Goal: Check status: Check status

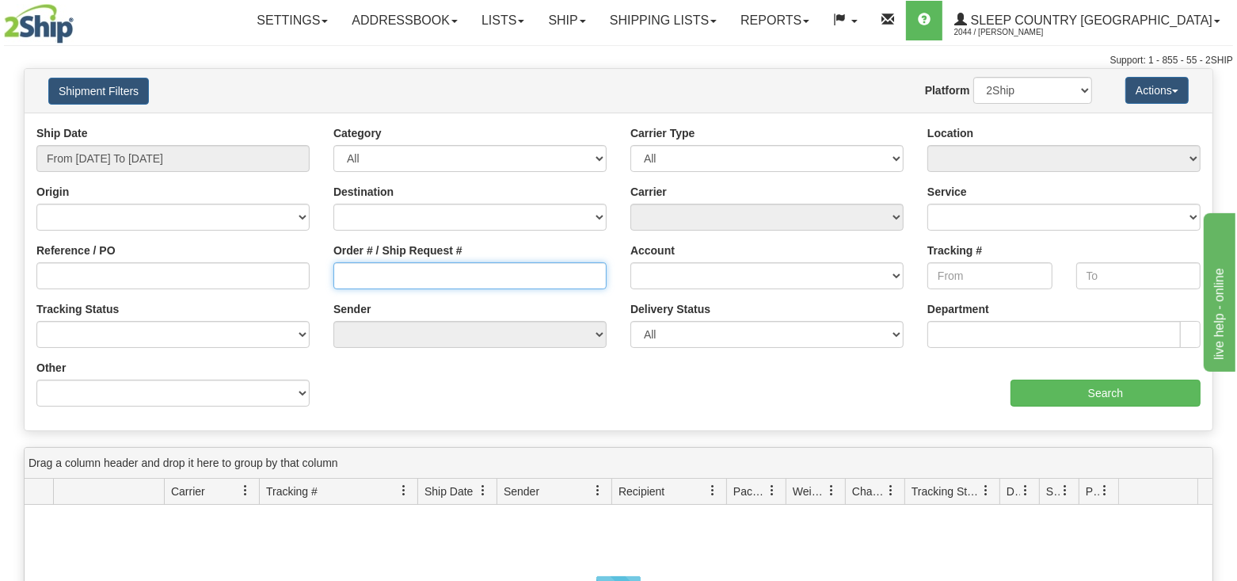
click at [376, 278] on input "Order # / Ship Request #" at bounding box center [470, 275] width 273 height 27
paste input "1052900"
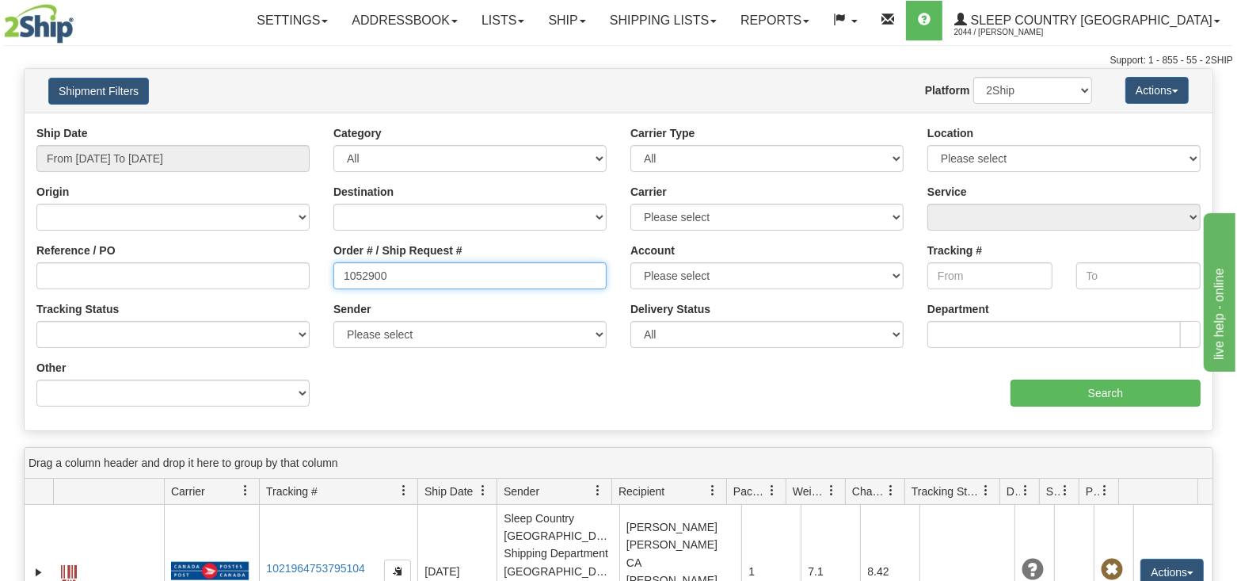
type input "1052900"
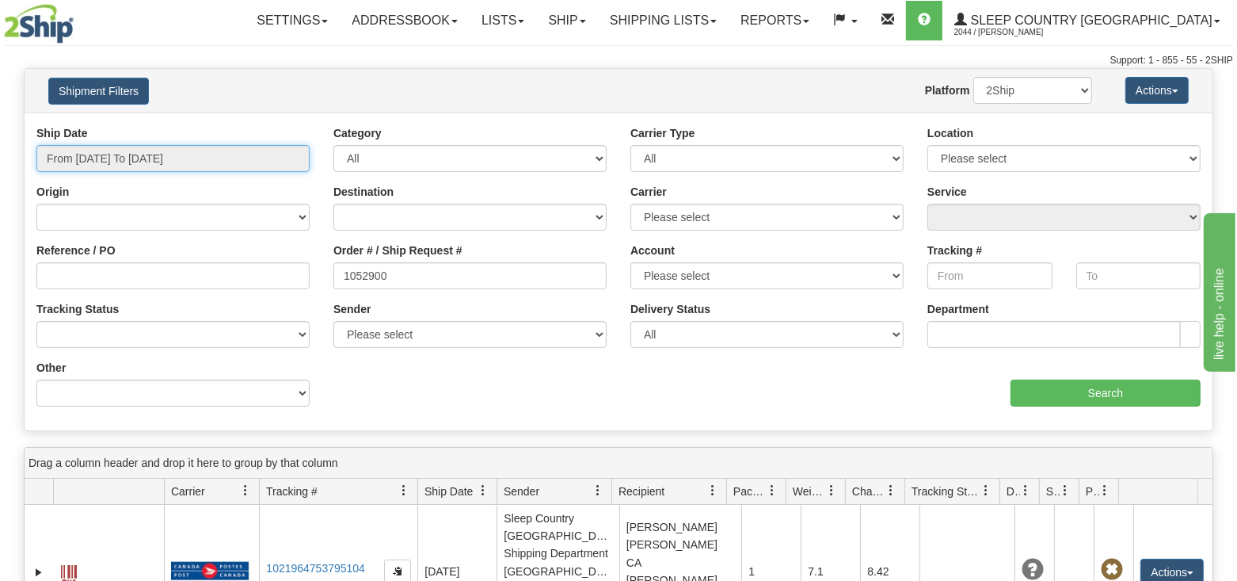
click at [174, 156] on input "From [DATE] To [DATE]" at bounding box center [172, 158] width 273 height 27
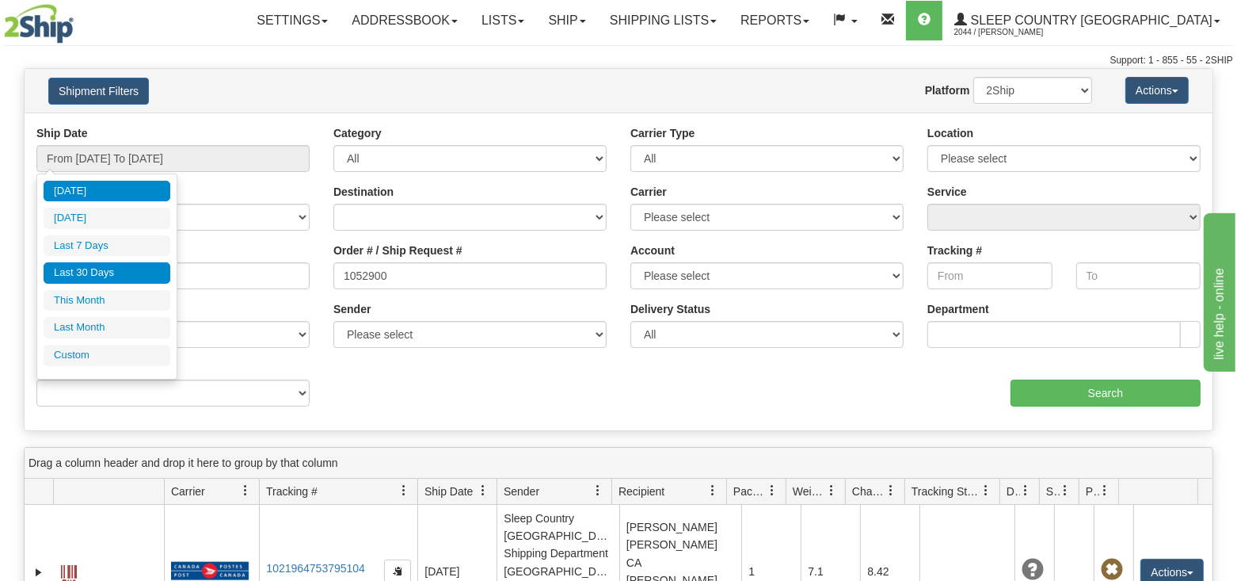
click at [103, 271] on li "Last 30 Days" at bounding box center [107, 272] width 127 height 21
type input "From [DATE] To [DATE]"
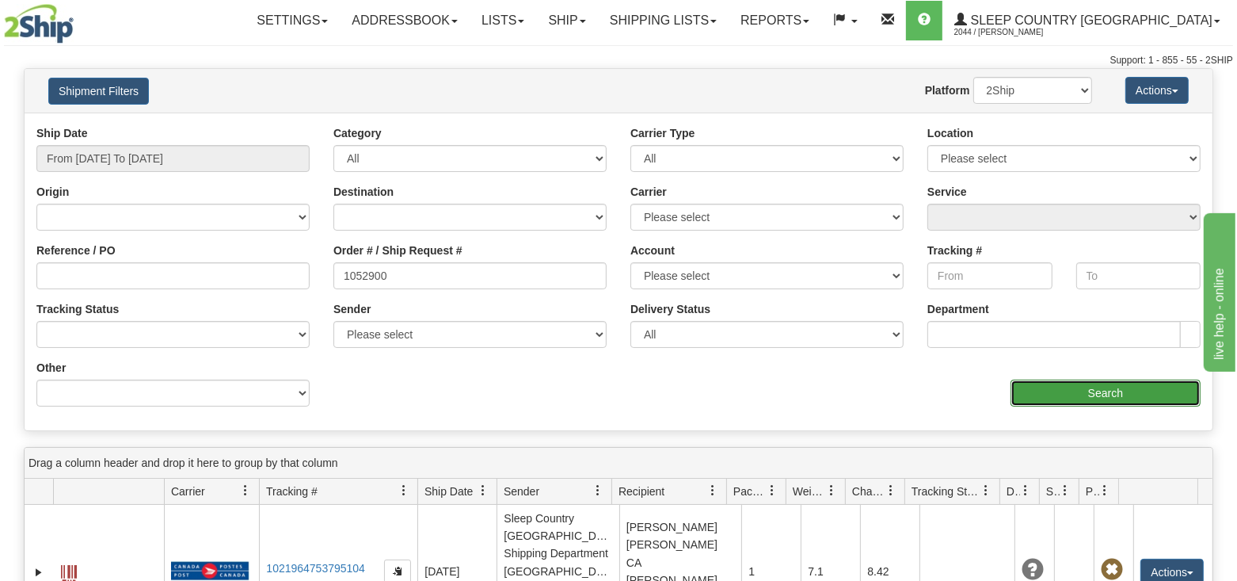
click at [1065, 385] on input "Search" at bounding box center [1106, 392] width 190 height 27
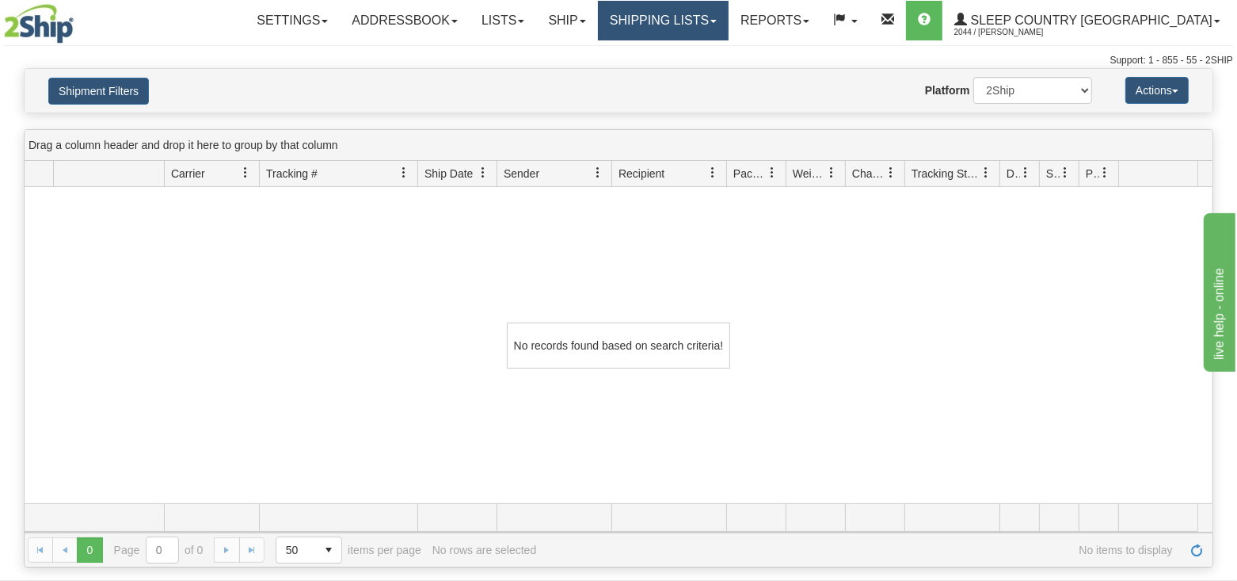
click at [729, 18] on link "Shipping lists" at bounding box center [663, 21] width 131 height 40
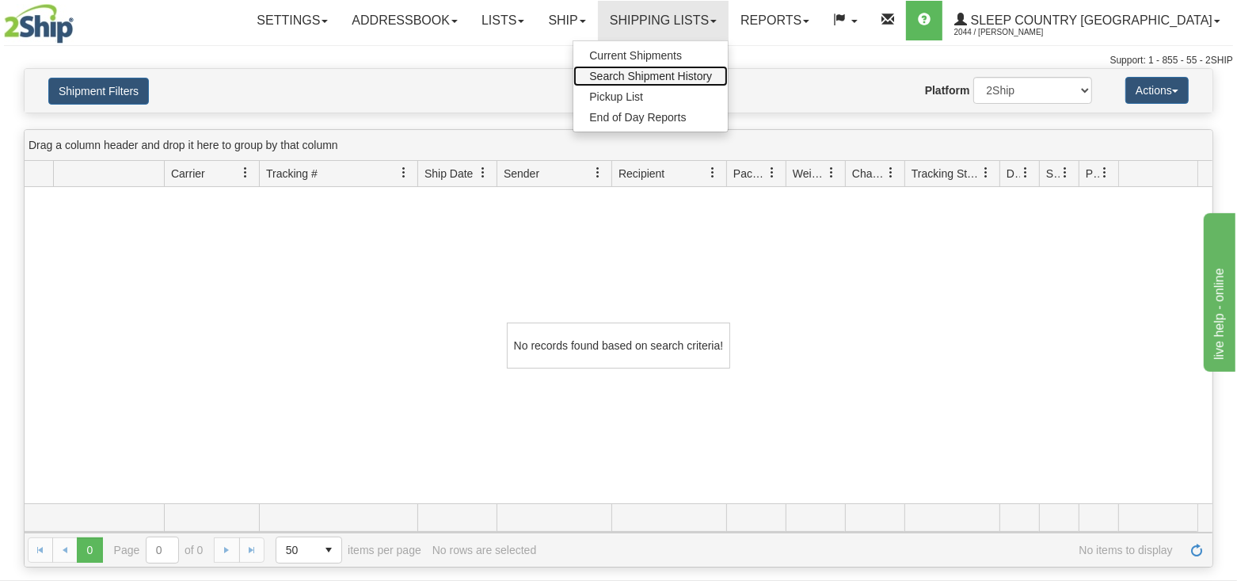
click at [712, 78] on span "Search Shipment History" at bounding box center [650, 76] width 123 height 13
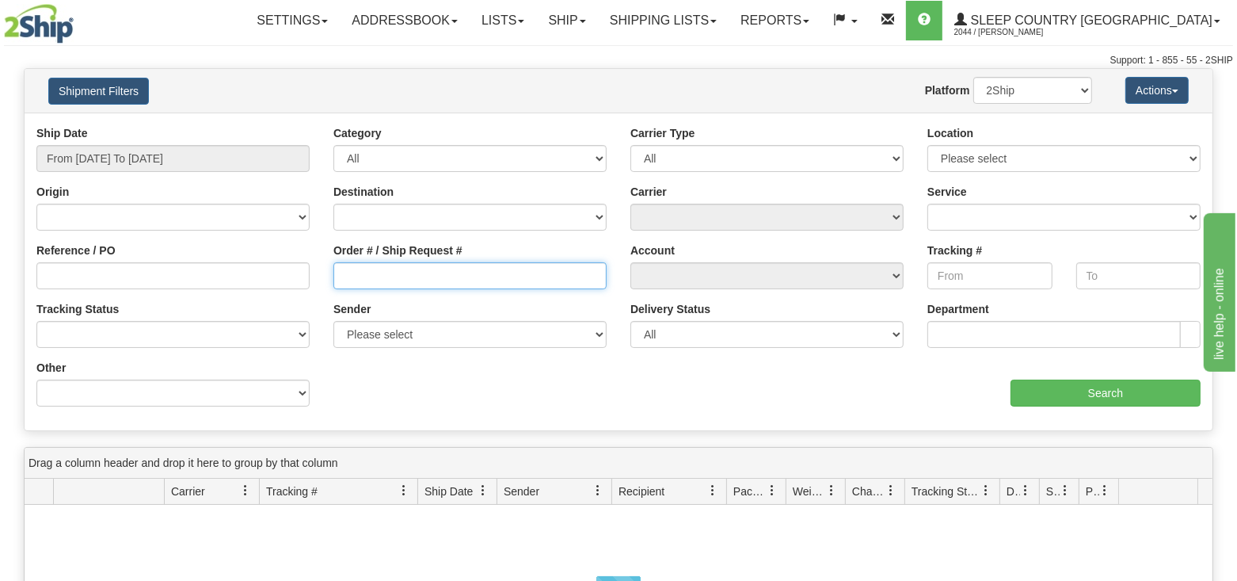
click at [355, 281] on input "Order # / Ship Request #" at bounding box center [470, 275] width 273 height 27
paste input "1052900"
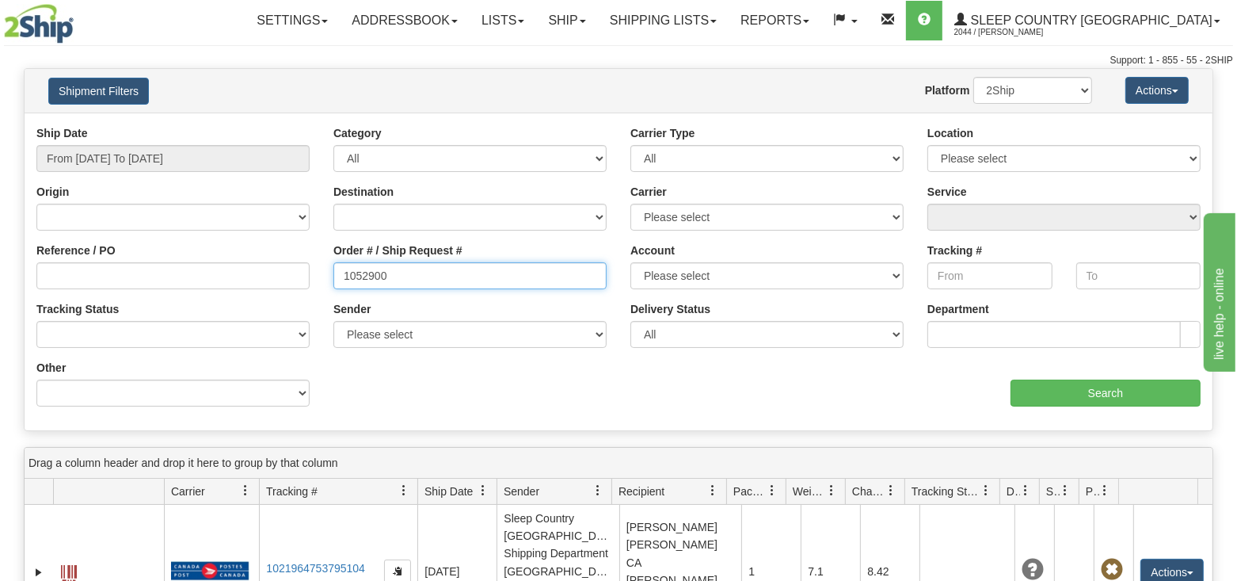
type input "1052900"
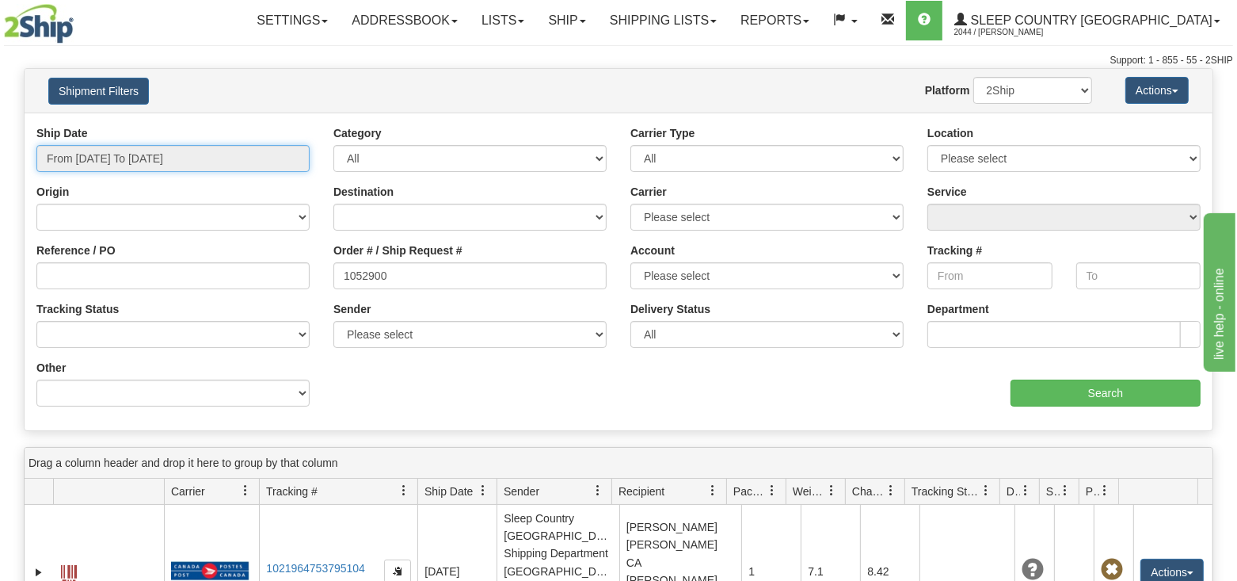
click at [125, 157] on input "From [DATE] To [DATE]" at bounding box center [172, 158] width 273 height 27
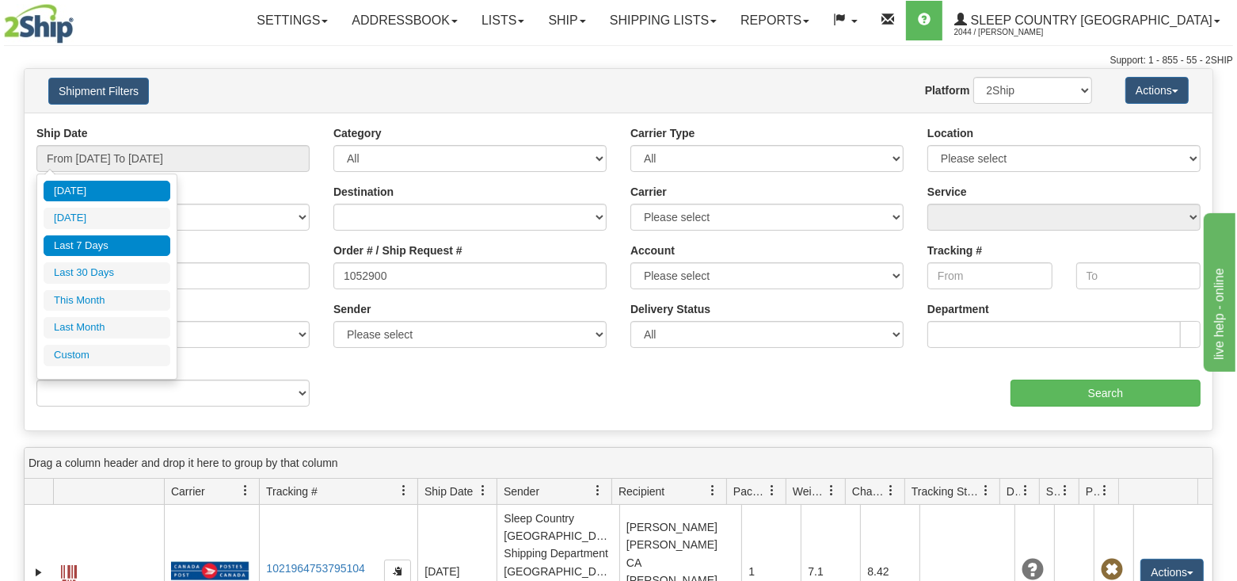
click at [101, 243] on li "Last 7 Days" at bounding box center [107, 245] width 127 height 21
type input "From [DATE] To [DATE]"
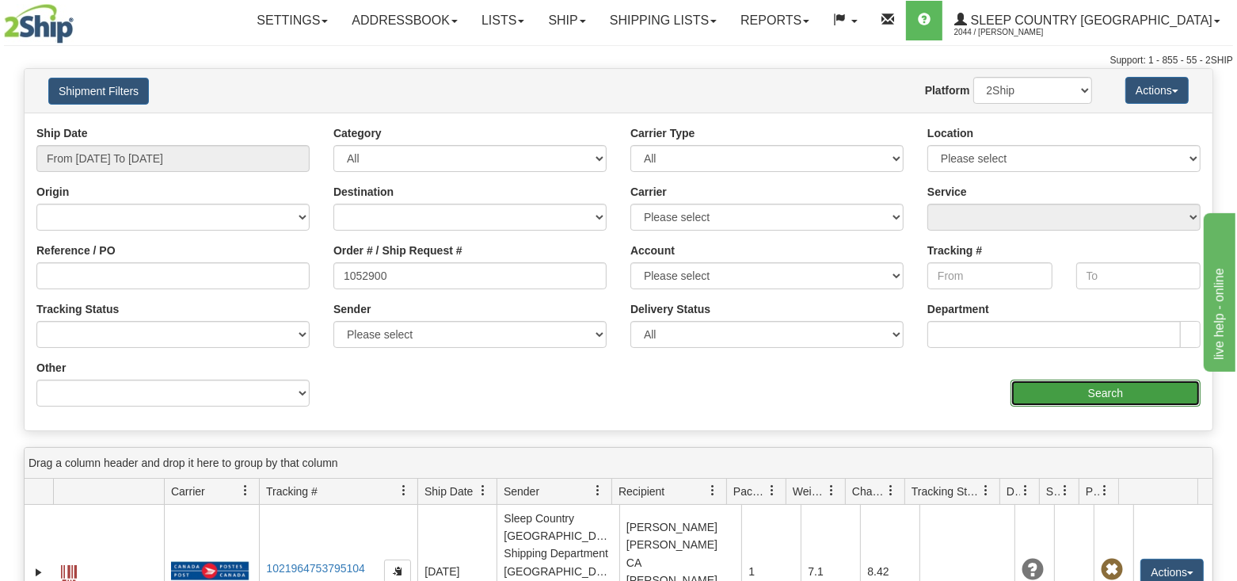
click at [1110, 390] on input "Search" at bounding box center [1106, 392] width 190 height 27
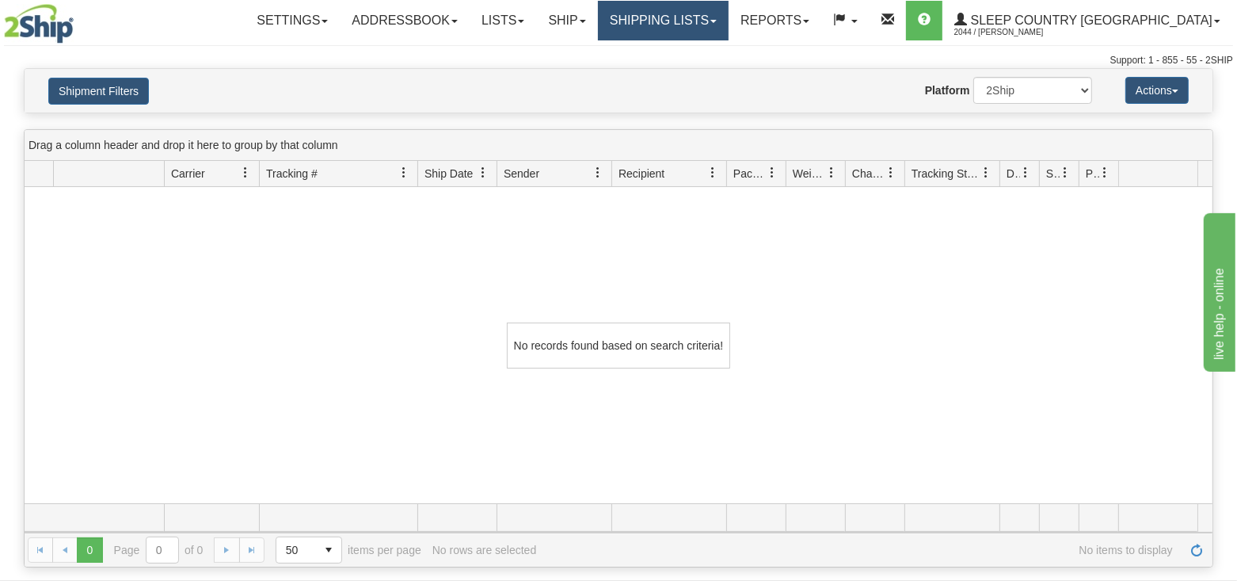
click at [729, 24] on link "Shipping lists" at bounding box center [663, 21] width 131 height 40
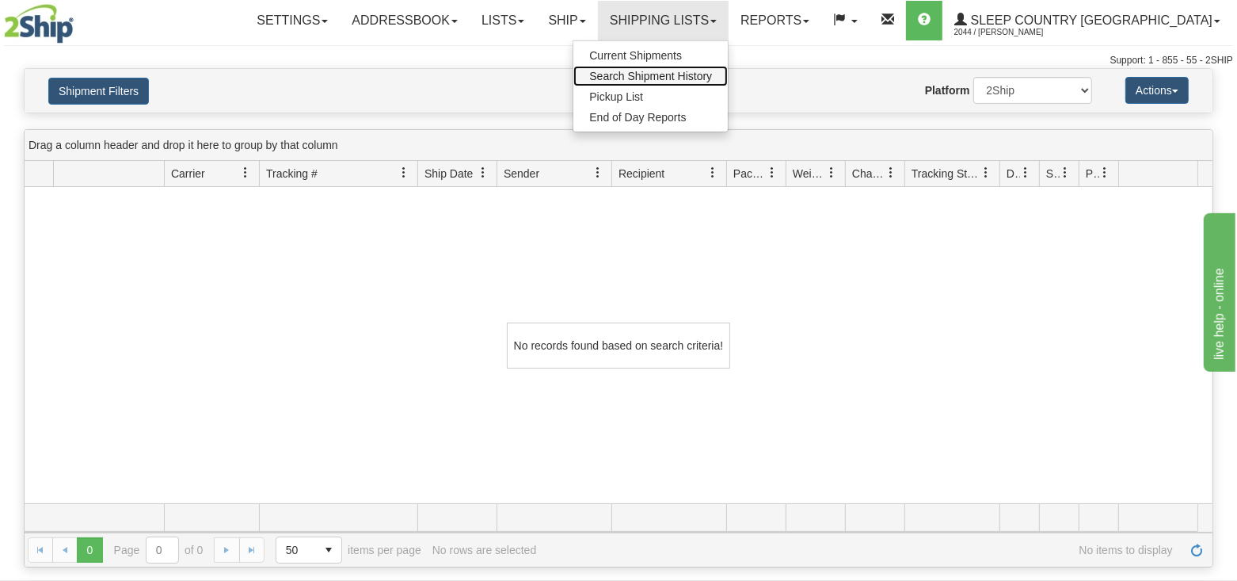
click at [712, 71] on span "Search Shipment History" at bounding box center [650, 76] width 123 height 13
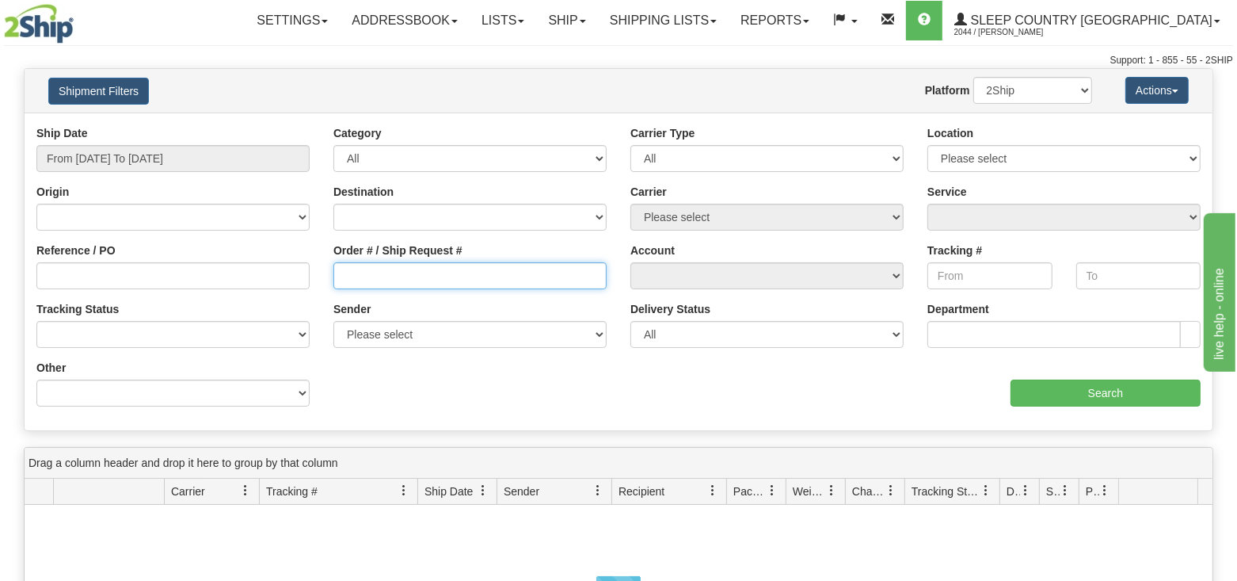
click at [387, 278] on input "Order # / Ship Request #" at bounding box center [470, 275] width 273 height 27
paste input "1052900"
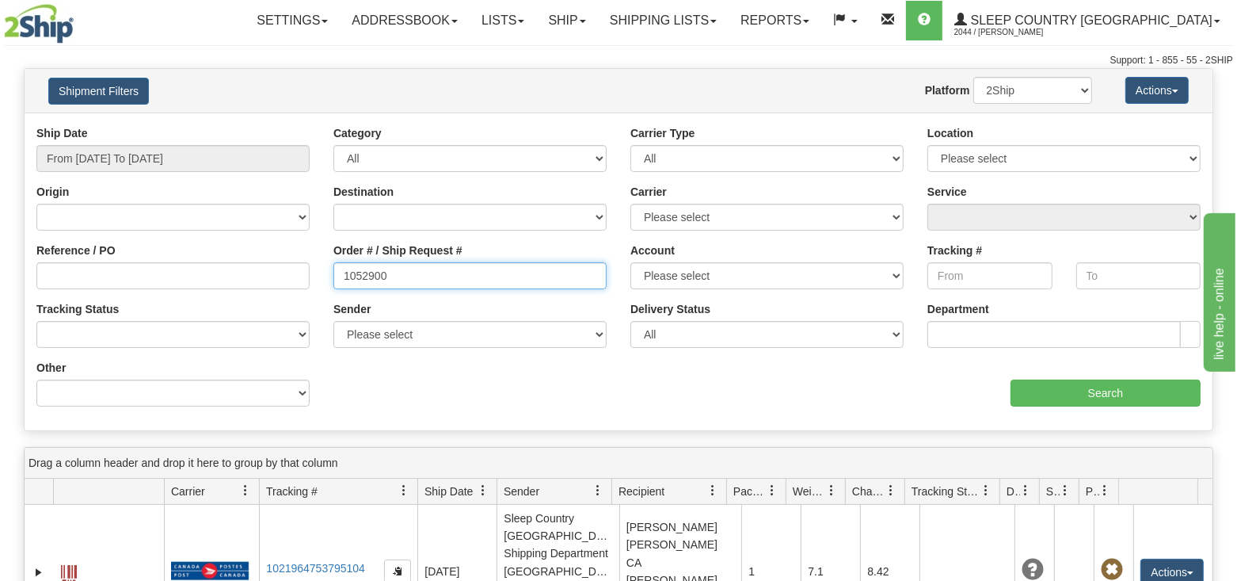
type input "1052900"
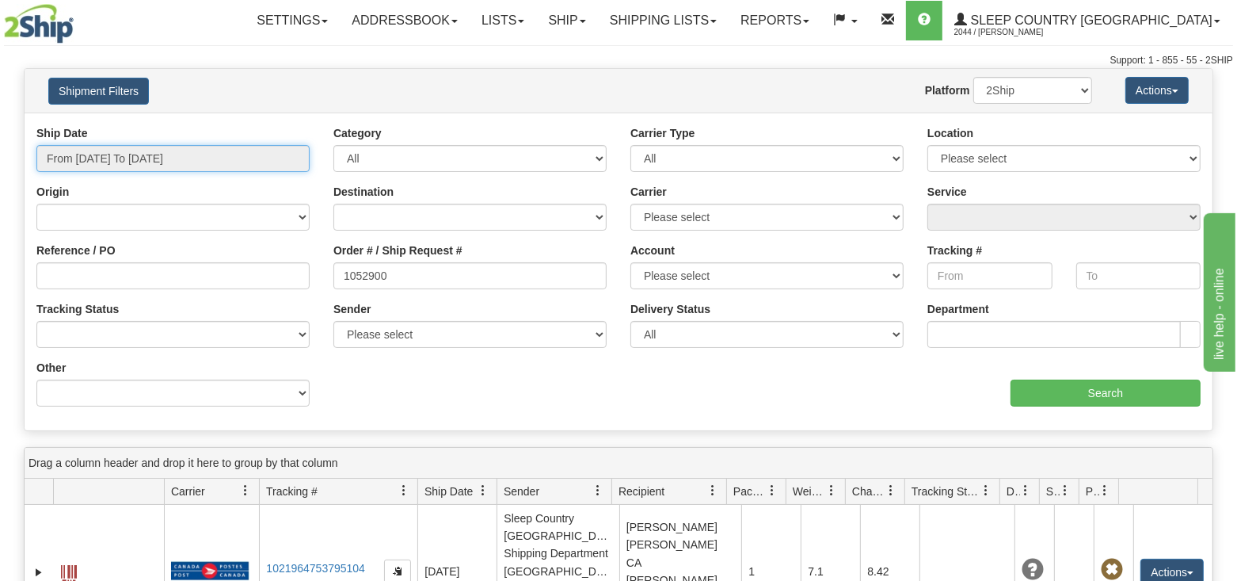
click at [181, 158] on input "From [DATE] To [DATE]" at bounding box center [172, 158] width 273 height 27
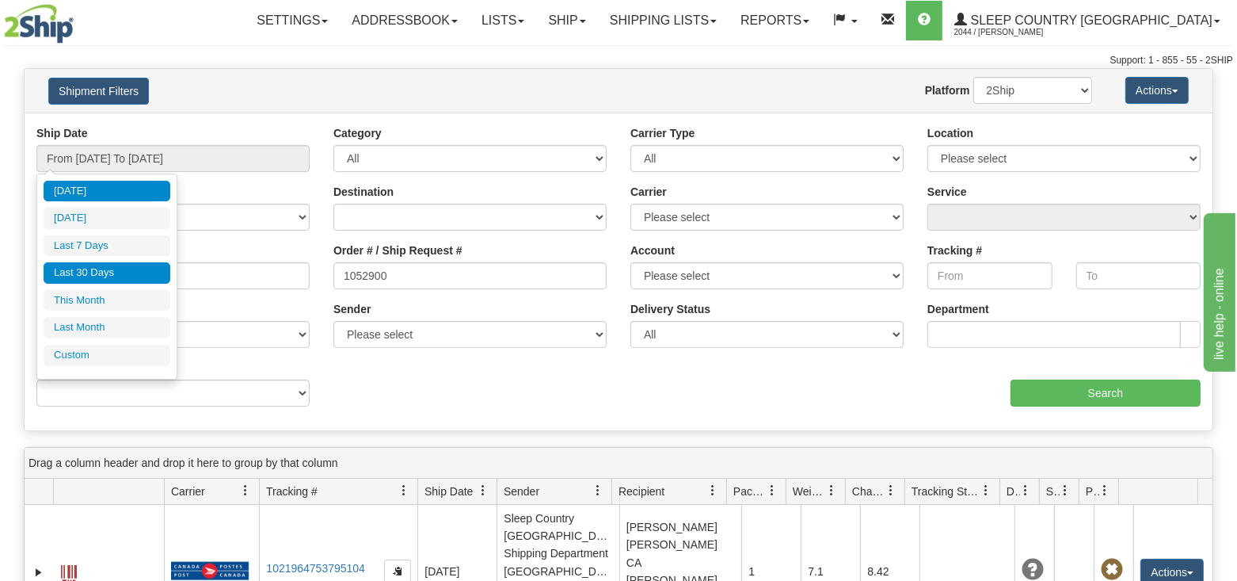
click at [144, 272] on li "Last 30 Days" at bounding box center [107, 272] width 127 height 21
type input "From 07/22/2025 To 08/20/2025"
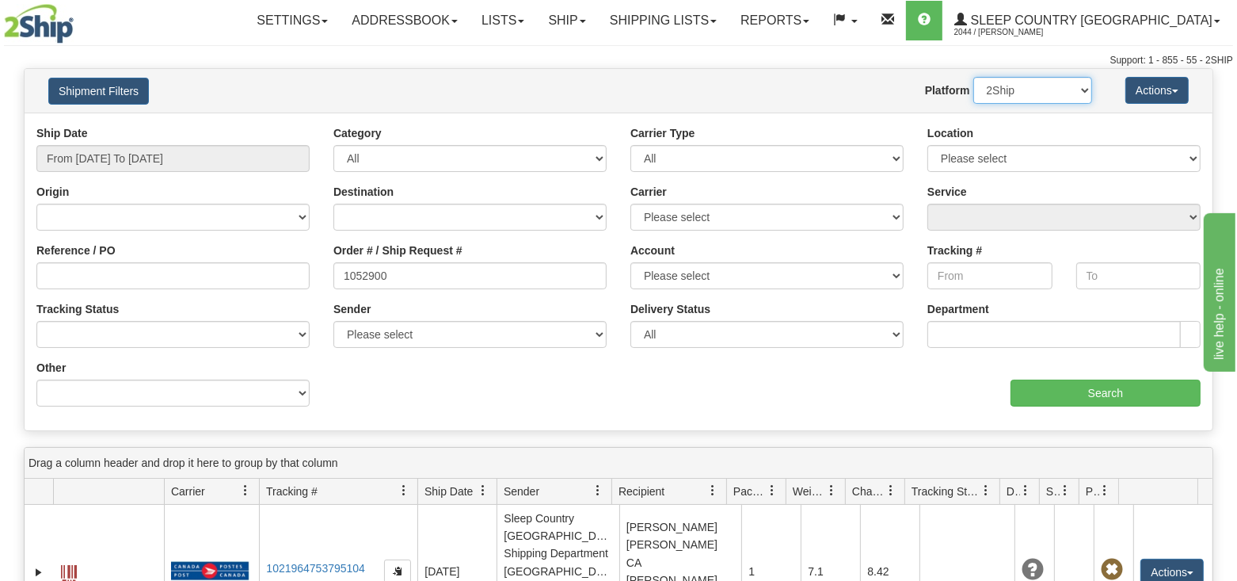
click at [1060, 90] on select "2Ship Imported" at bounding box center [1033, 90] width 119 height 27
select select "1"
click at [974, 77] on select "2Ship Imported" at bounding box center [1033, 90] width 119 height 27
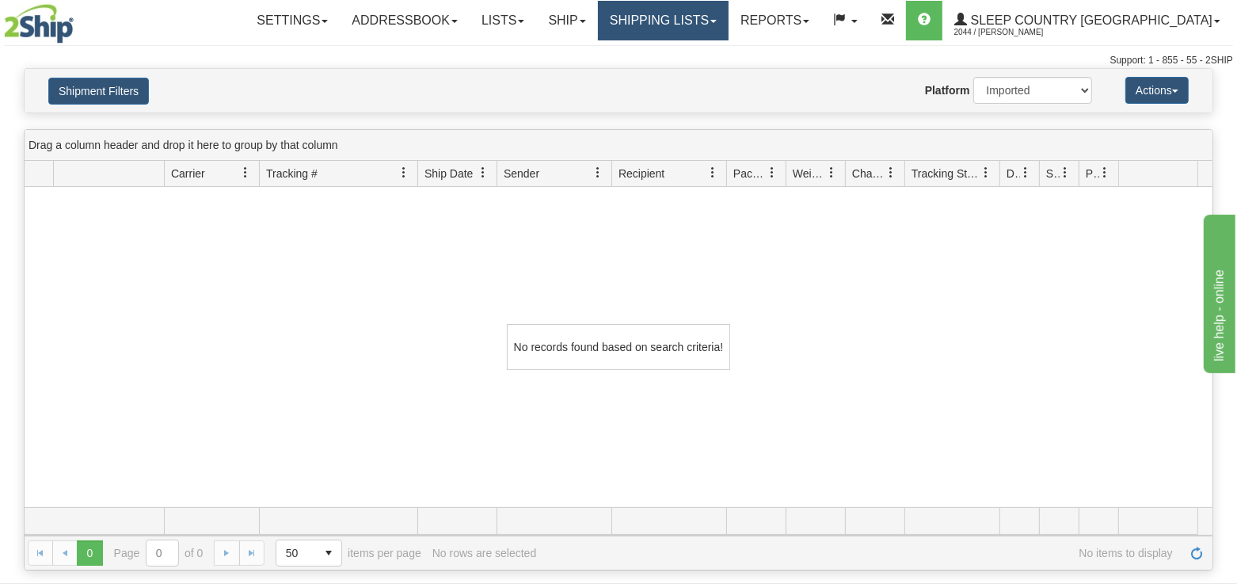
click at [729, 17] on link "Shipping lists" at bounding box center [663, 21] width 131 height 40
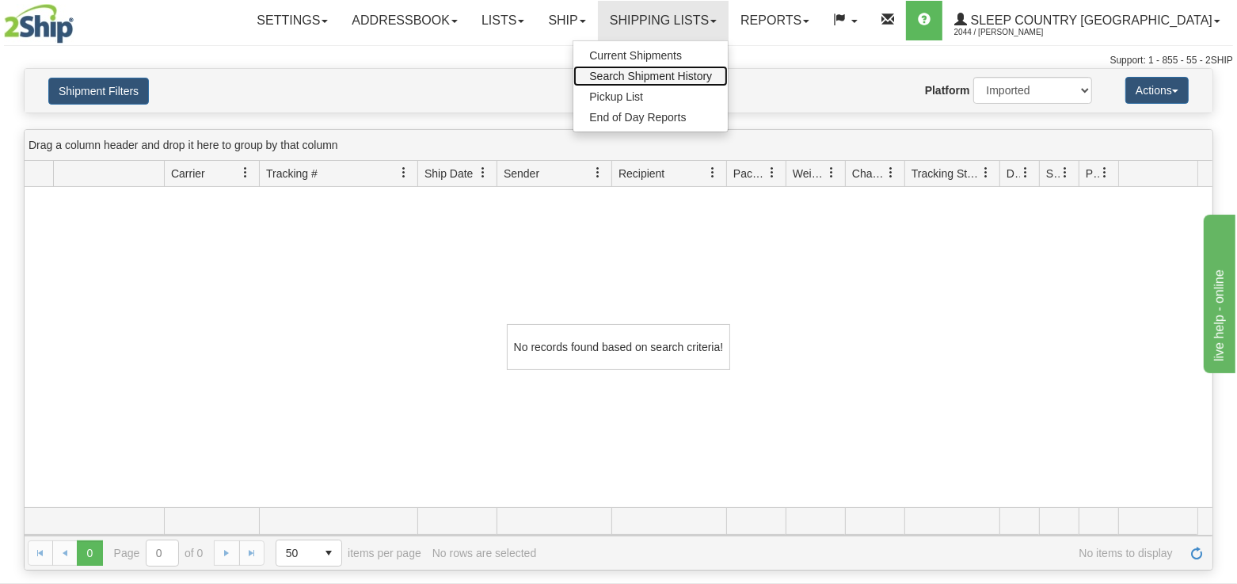
click at [712, 71] on span "Search Shipment History" at bounding box center [650, 76] width 123 height 13
